Goal: Information Seeking & Learning: Compare options

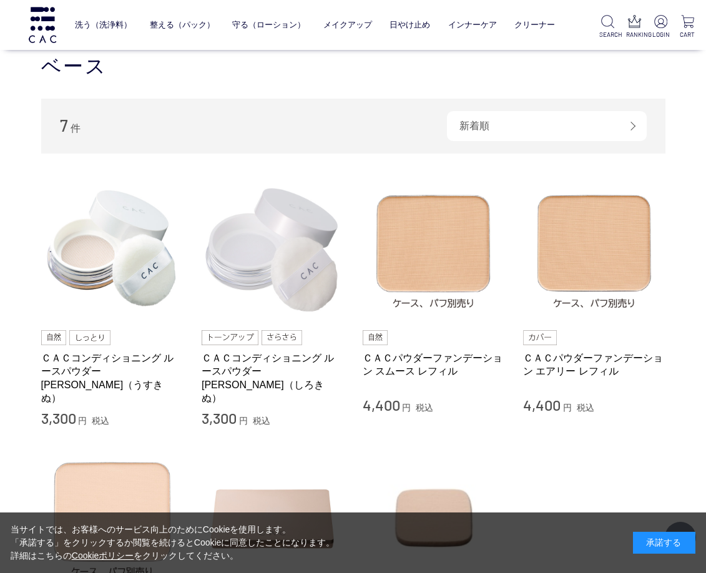
scroll to position [187, 0]
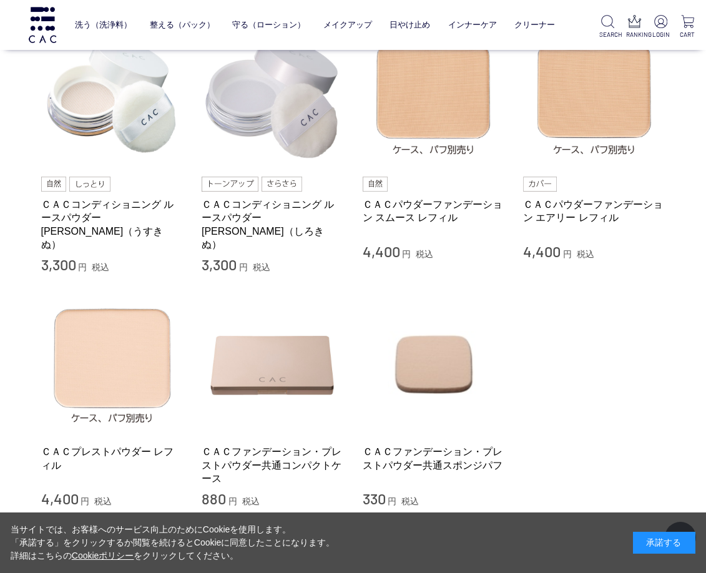
scroll to position [375, 0]
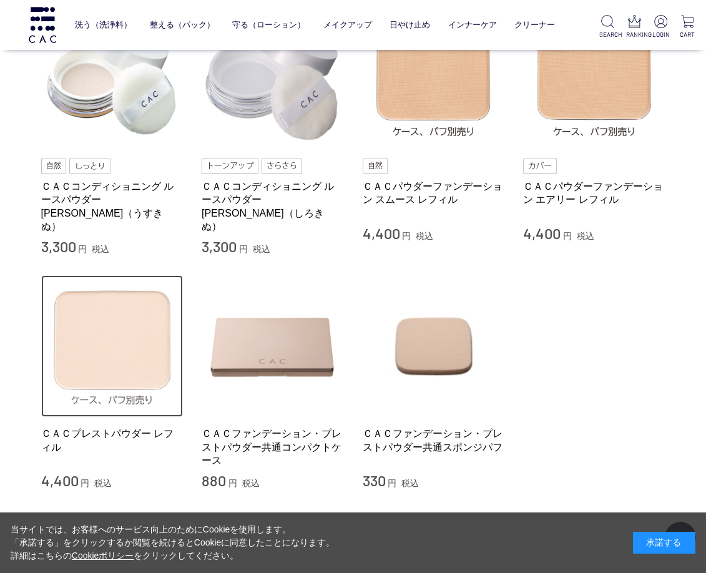
click at [142, 297] on img at bounding box center [112, 346] width 142 height 142
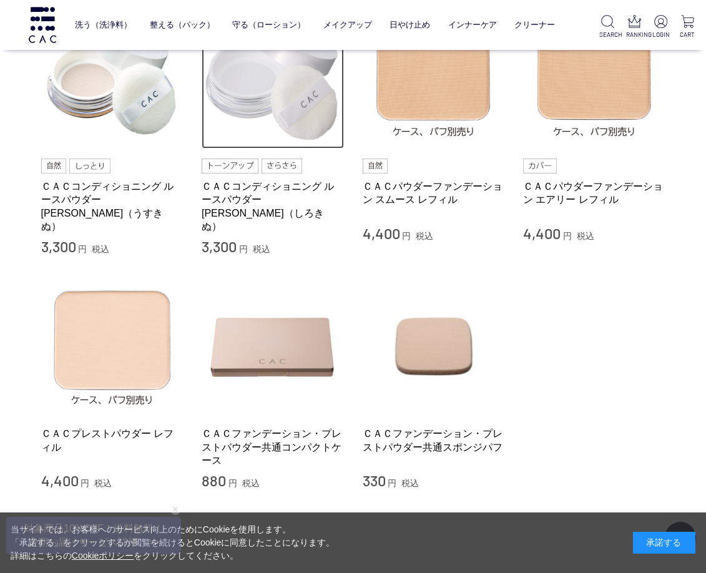
click at [281, 96] on img at bounding box center [273, 78] width 142 height 142
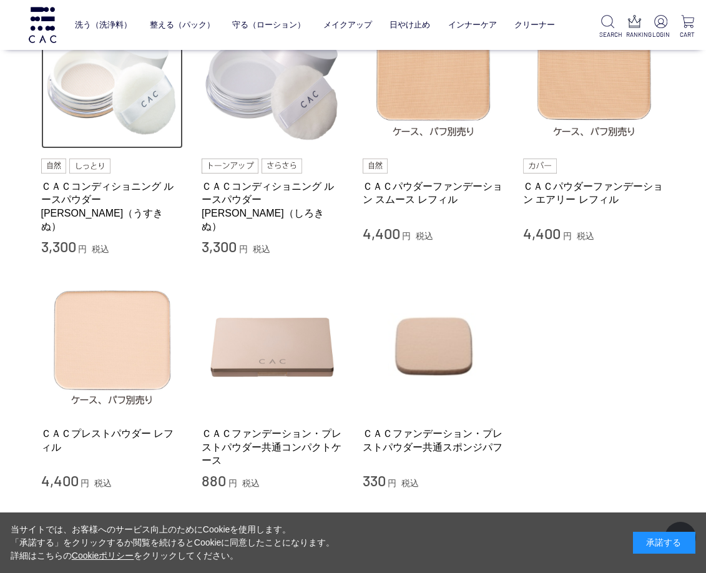
click at [69, 114] on img at bounding box center [112, 78] width 142 height 142
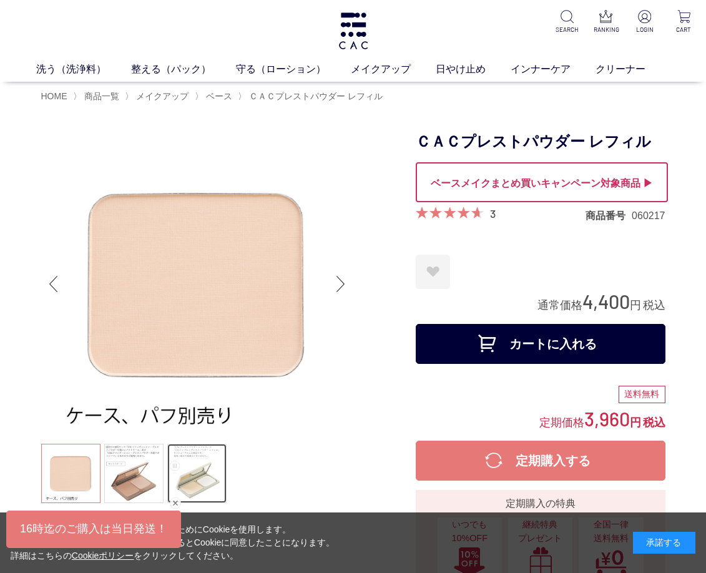
click at [190, 478] on link at bounding box center [196, 473] width 59 height 59
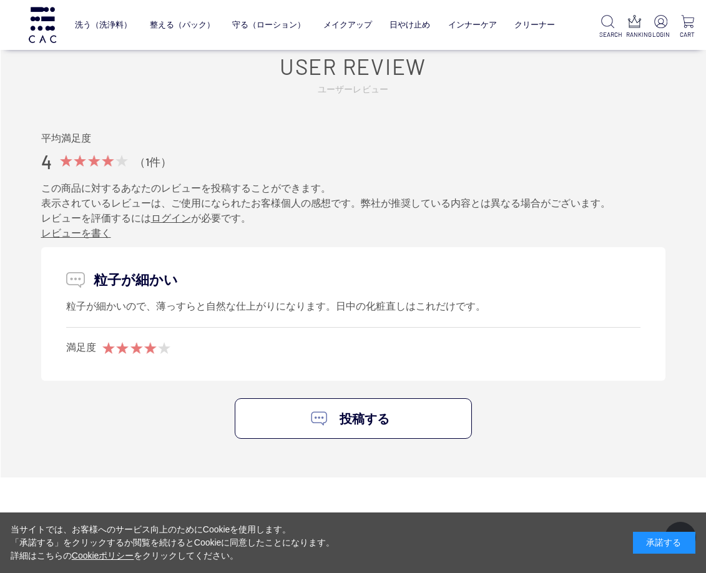
scroll to position [2435, 0]
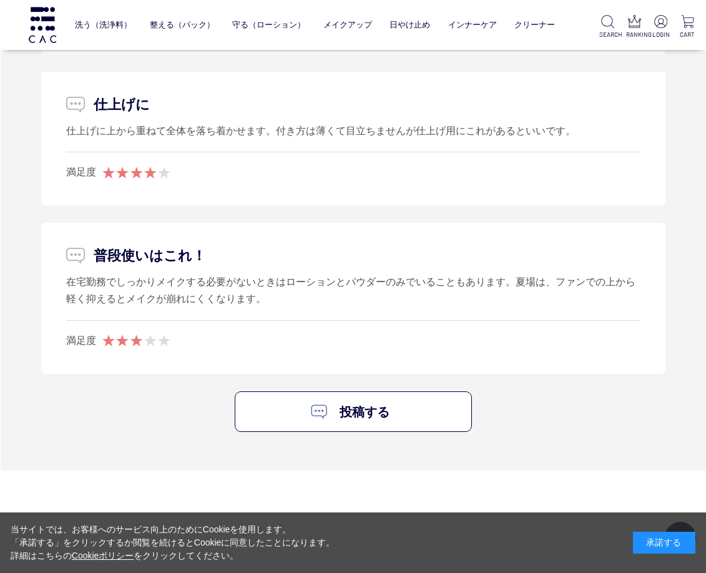
scroll to position [2622, 0]
